Goal: Information Seeking & Learning: Learn about a topic

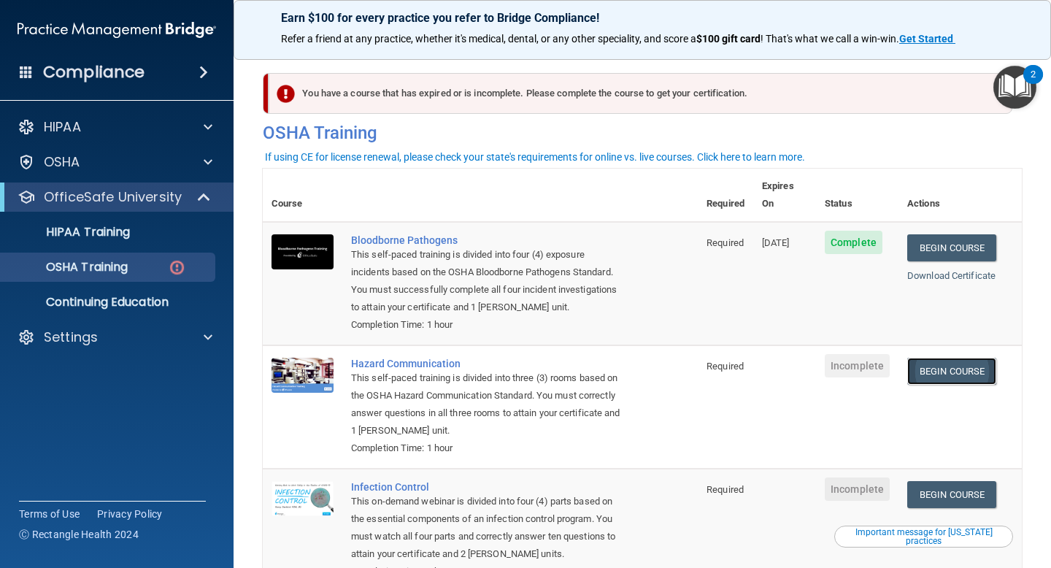
click at [935, 358] on link "Begin Course" at bounding box center [951, 371] width 89 height 27
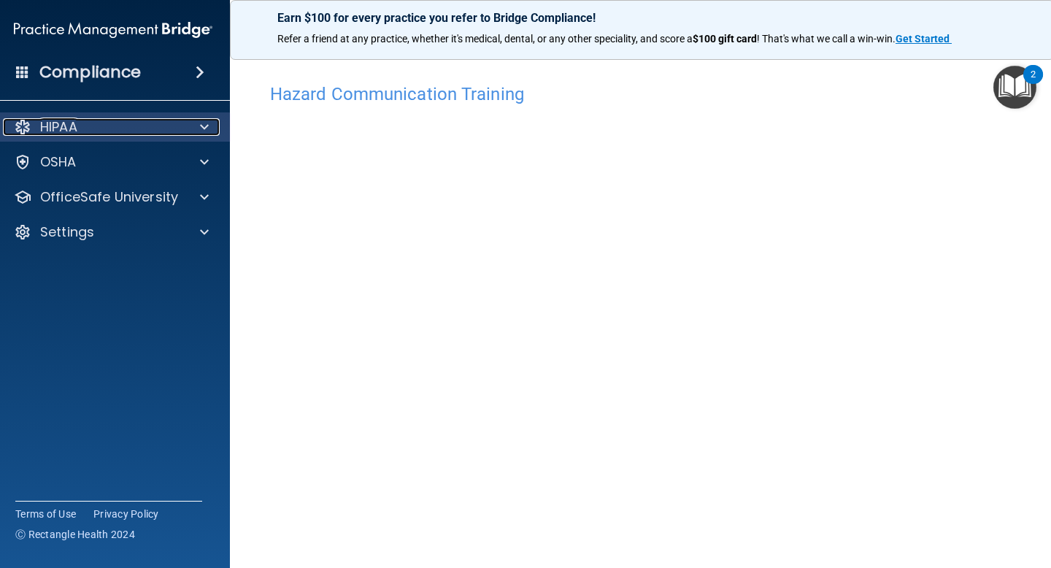
click at [89, 134] on div "HIPAA" at bounding box center [93, 127] width 181 height 18
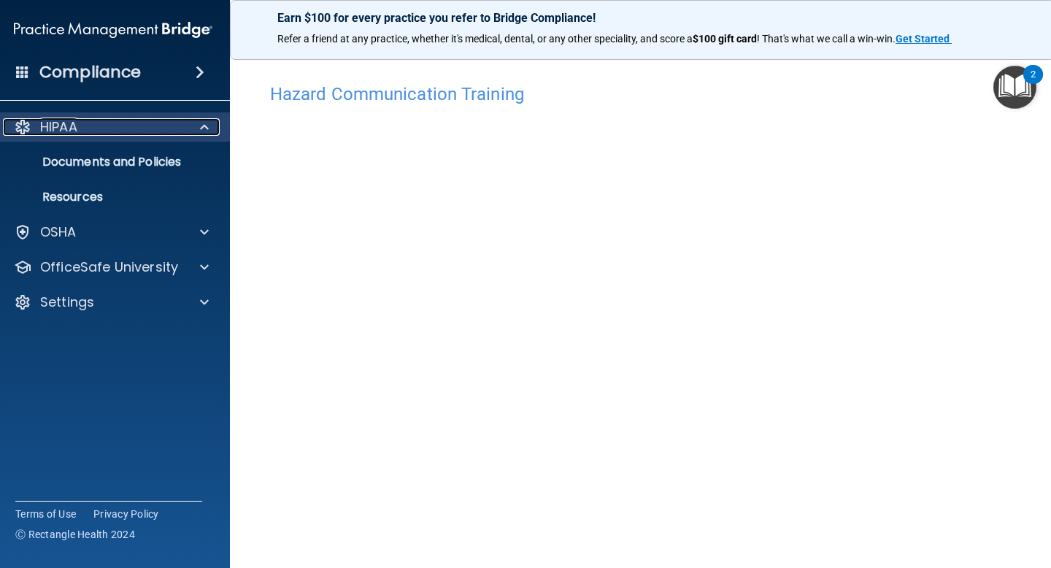
click at [89, 134] on div "HIPAA" at bounding box center [93, 127] width 181 height 18
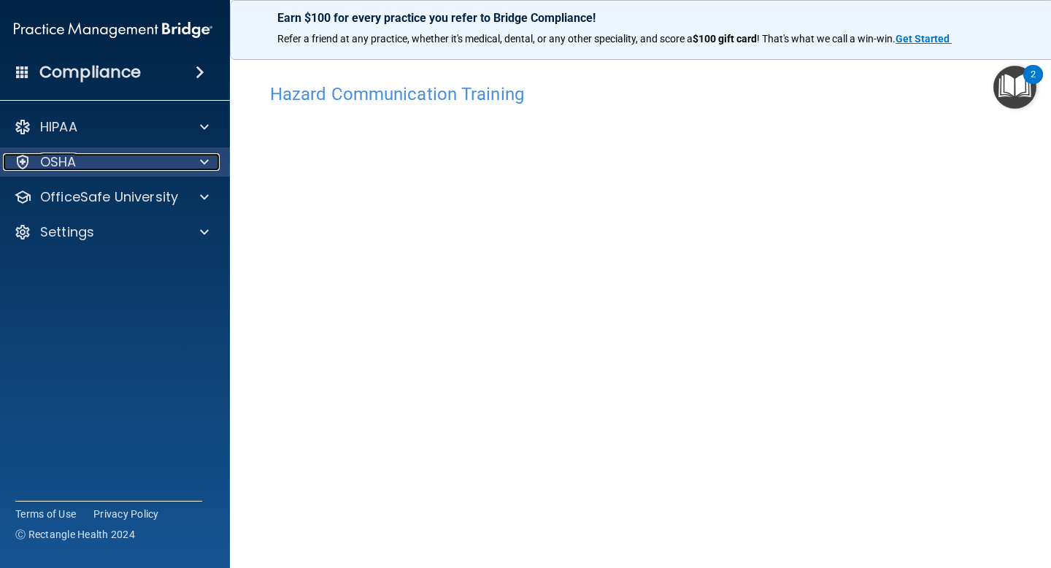
click at [68, 160] on p "OSHA" at bounding box center [58, 162] width 37 height 18
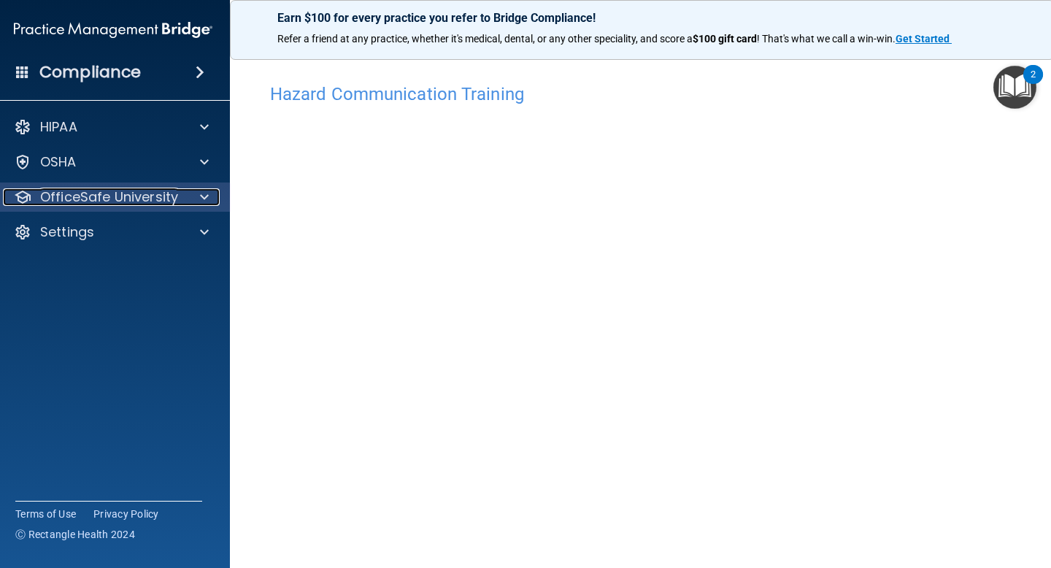
click at [66, 204] on p "OfficeSafe University" at bounding box center [109, 197] width 138 height 18
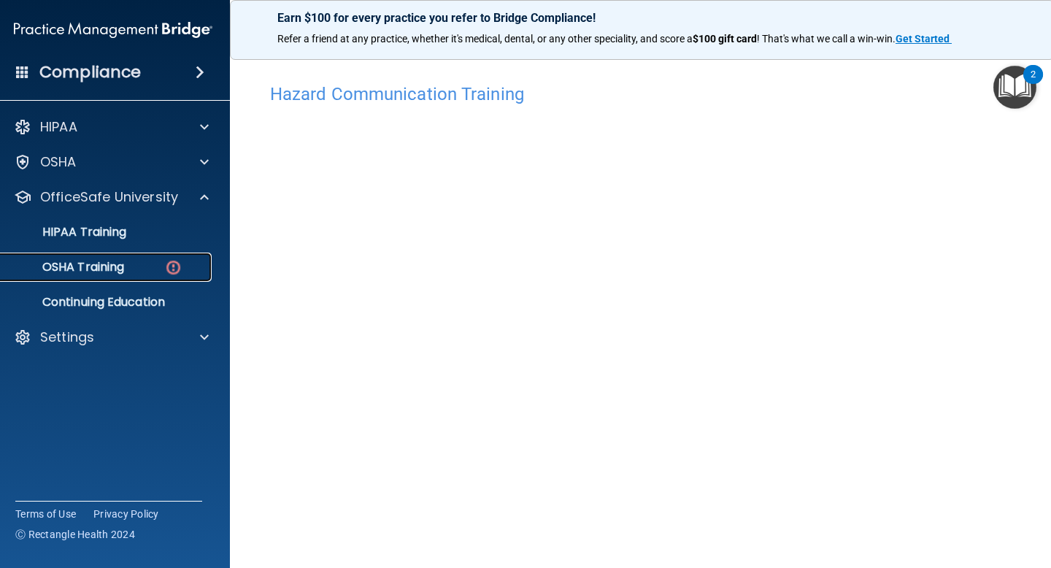
click at [74, 261] on p "OSHA Training" at bounding box center [65, 267] width 118 height 15
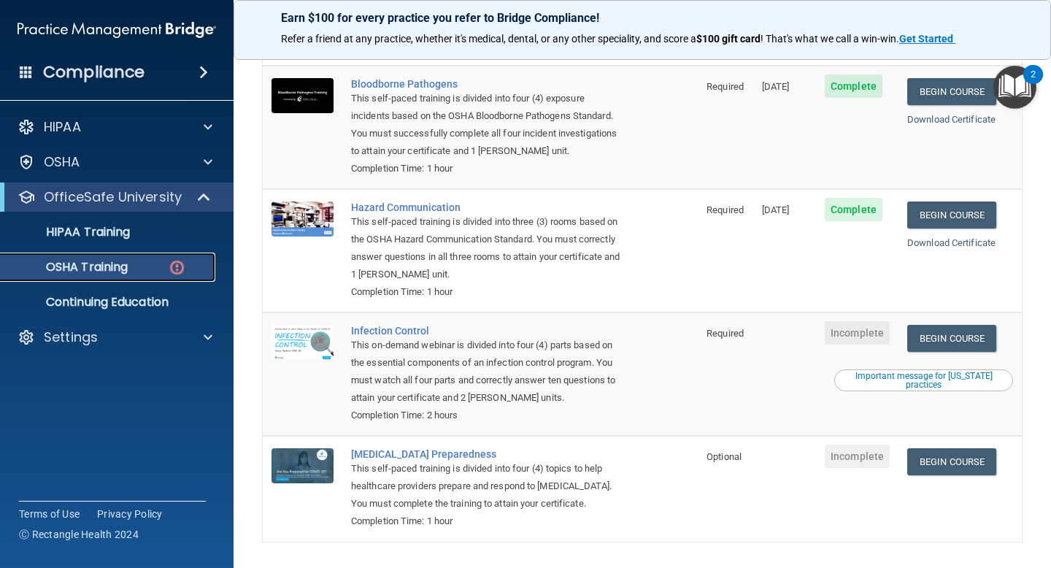
scroll to position [189, 0]
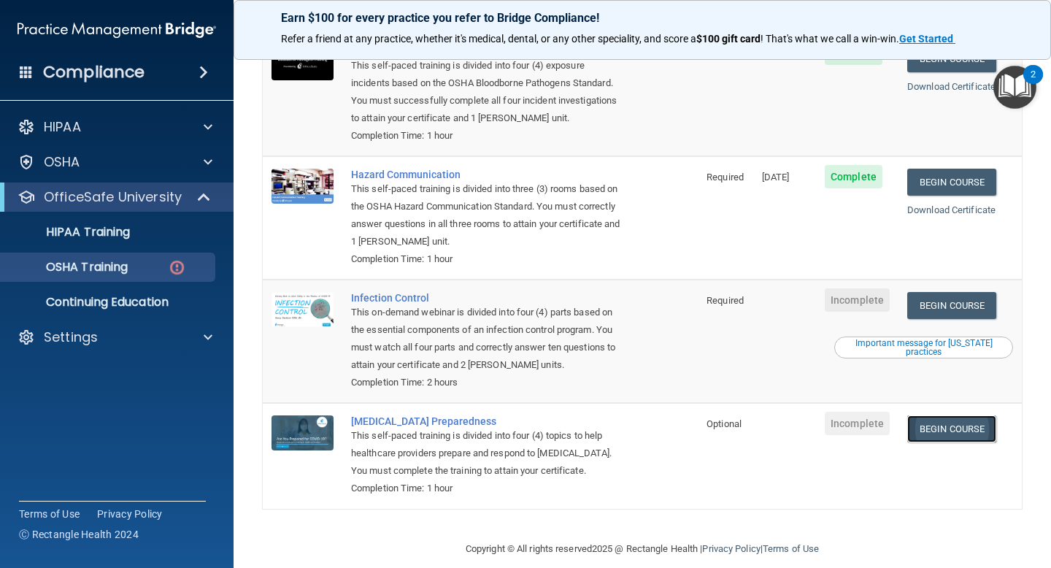
click at [942, 415] on link "Begin Course" at bounding box center [951, 428] width 89 height 27
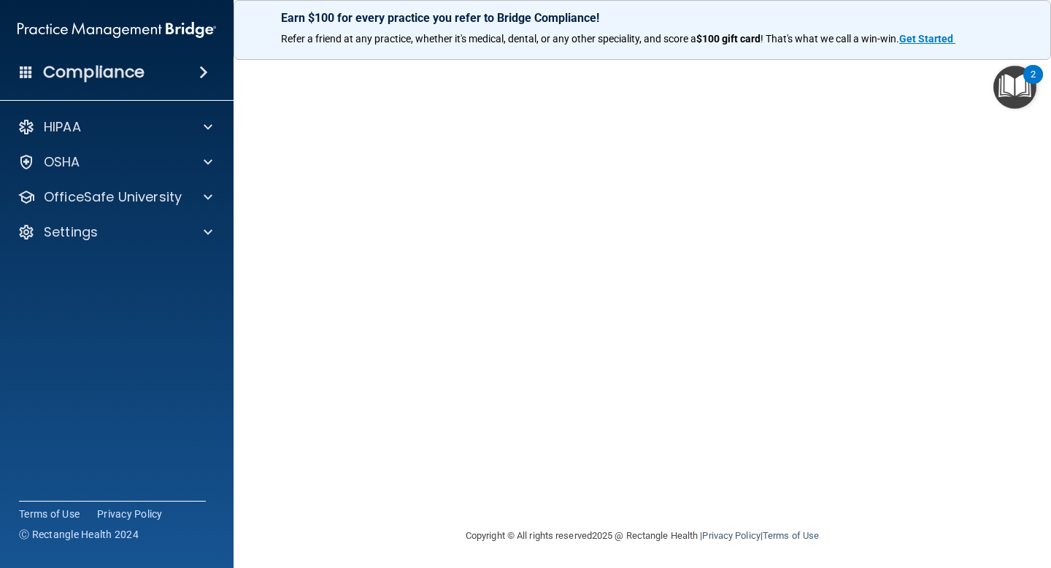
scroll to position [57, 0]
